Goal: Task Accomplishment & Management: Manage account settings

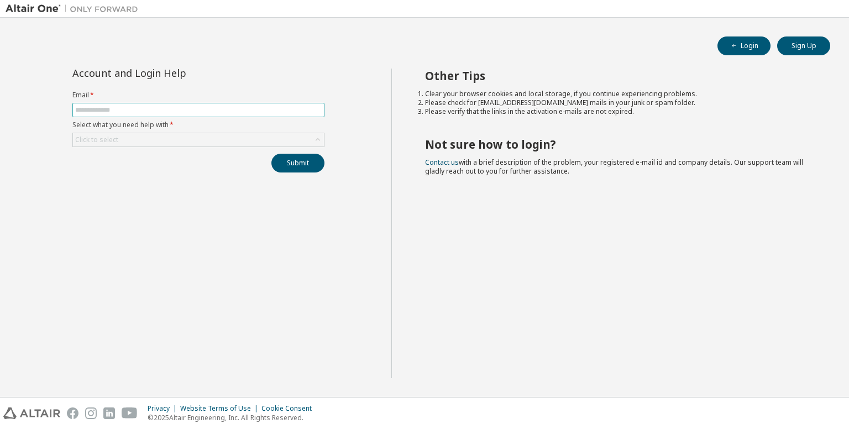
click at [221, 108] on input "text" at bounding box center [198, 110] width 246 height 9
type input "**********"
click at [271, 154] on button "Submit" at bounding box center [297, 163] width 53 height 19
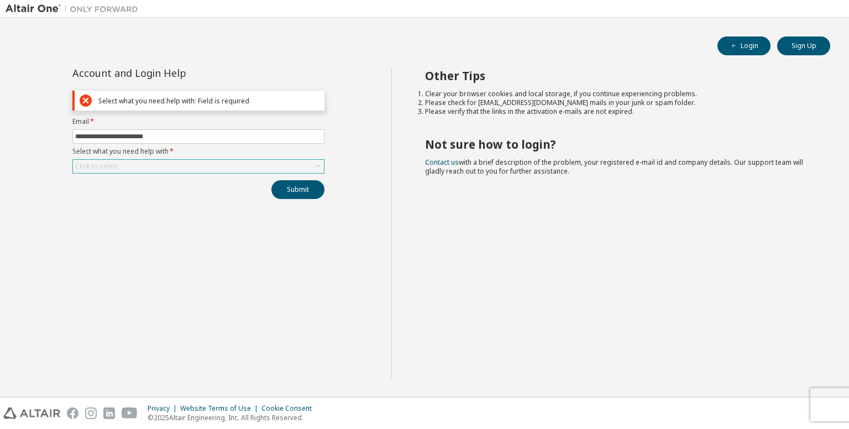
click at [157, 167] on div "Click to select" at bounding box center [198, 166] width 251 height 13
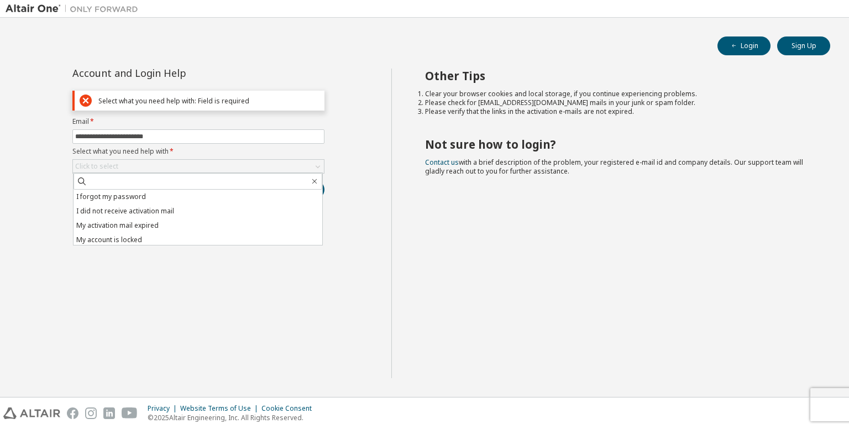
drag, startPoint x: 164, startPoint y: 196, endPoint x: 172, endPoint y: 196, distance: 8.8
click at [168, 196] on li "I forgot my password" at bounding box center [197, 197] width 249 height 14
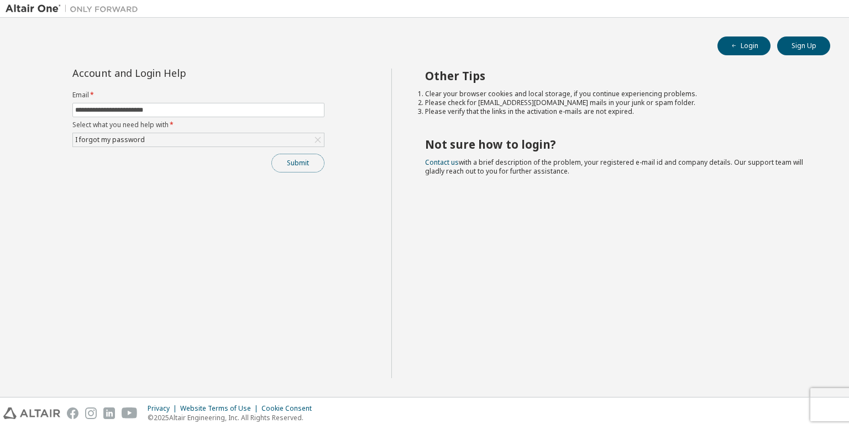
click at [299, 162] on button "Submit" at bounding box center [297, 163] width 53 height 19
